Goal: Task Accomplishment & Management: Complete application form

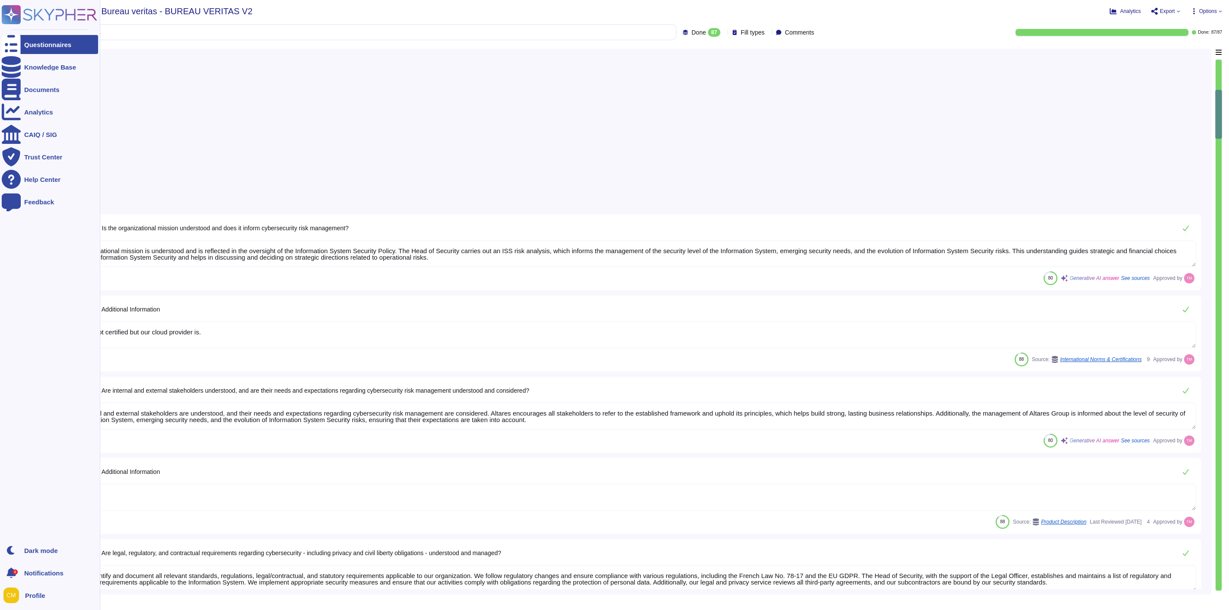
type textarea "The organizational mission is understood and is reflected in the oversight of t…"
type textarea "Altares is not certified but our cloud provider is."
type textarea "Yes, internal and external stakeholders are understood, and their needs and exp…"
type textarea "@legal"
type textarea "Yes, we identify and document all relevant standards, regulations, legal/contra…"
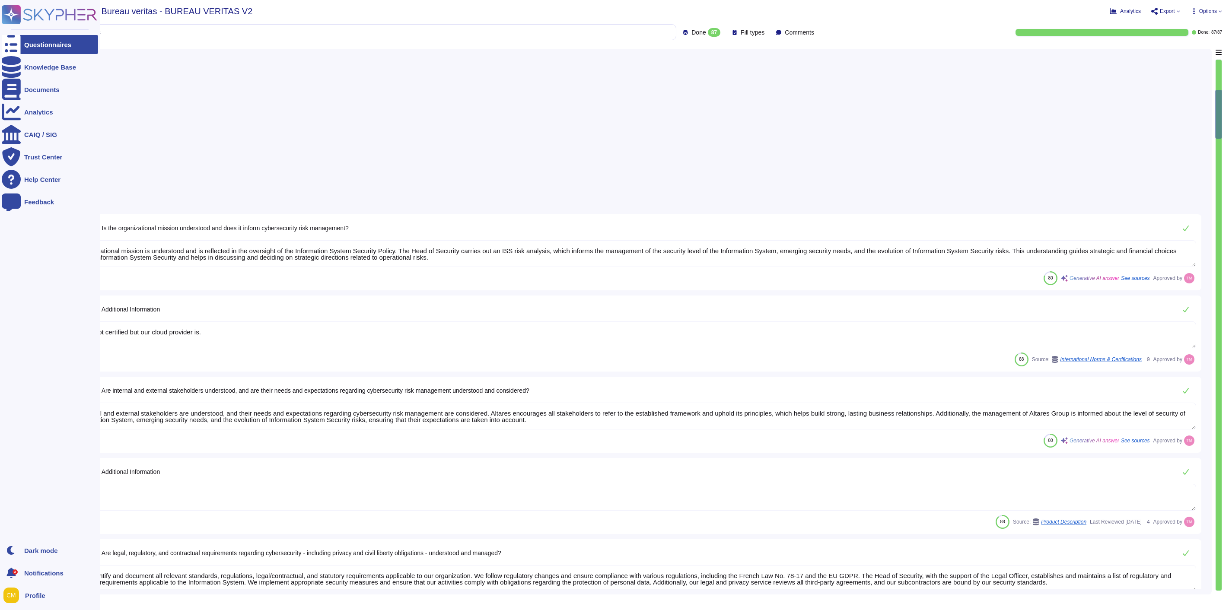
type textarea "@legal"
type textarea "Altares has a Business Continuity Plan (BCP) that aims to anticipate emergency …"
type textarea "Yes"
type textarea "Yes, Altares has a Business Continuity Plan (BCP) that is designed to guarantee…"
type textarea "Altares is not certified but outsourcer is certified ISO 27001, 27017, and SOC2."
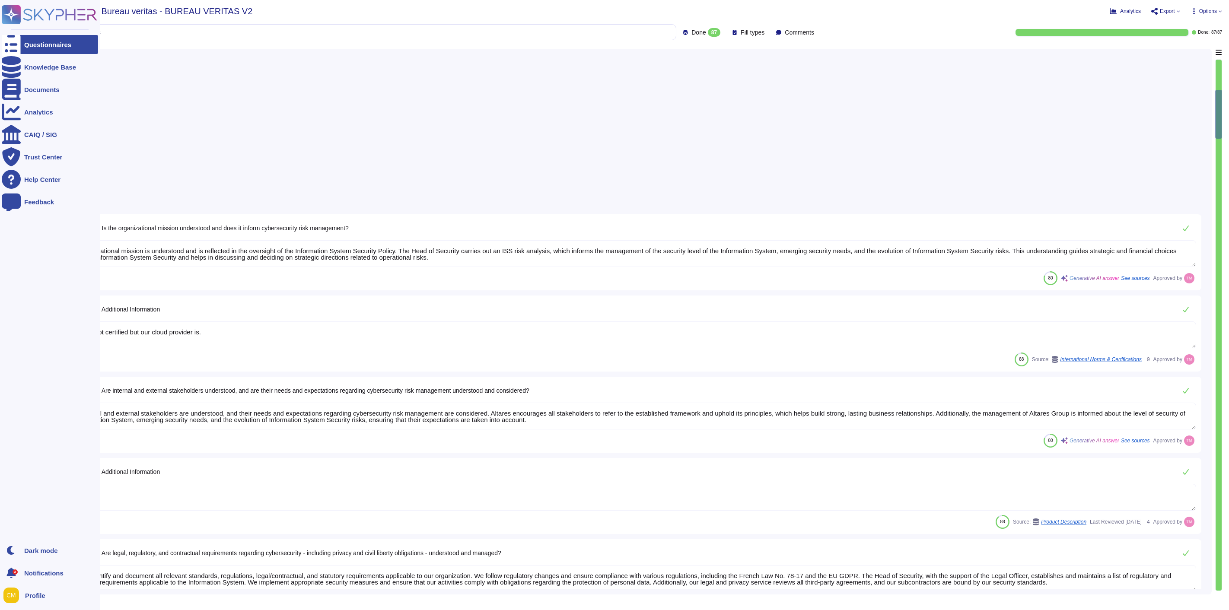
type textarea "[PERSON_NAME][EMAIL_ADDRESS][PERSON_NAME][DOMAIN_NAME]"
type textarea "Severity 3 – means : An Incident with no significant impact on the use of the S…"
type textarea "- The Information System Security Policy is likely to evolve over time and is r…"
